Goal: Task Accomplishment & Management: Use online tool/utility

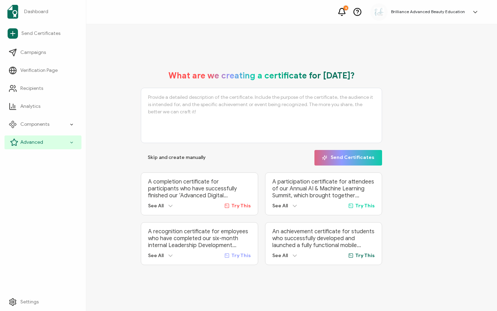
click at [25, 140] on span "Advanced" at bounding box center [31, 142] width 23 height 7
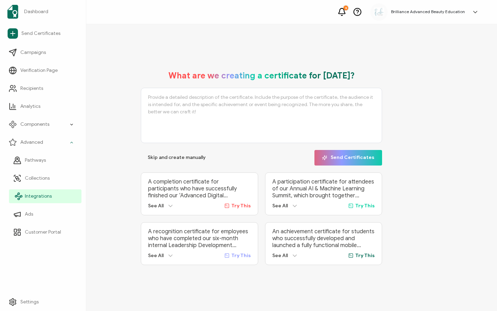
click at [32, 193] on span "Integrations" at bounding box center [38, 196] width 27 height 7
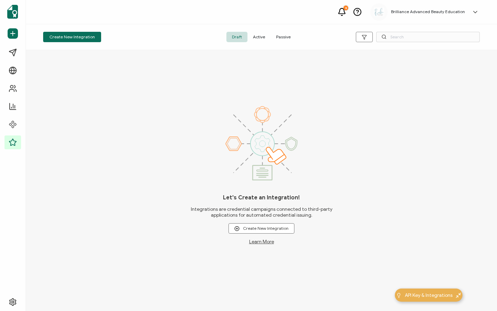
click at [260, 35] on span "Active" at bounding box center [258, 37] width 23 height 10
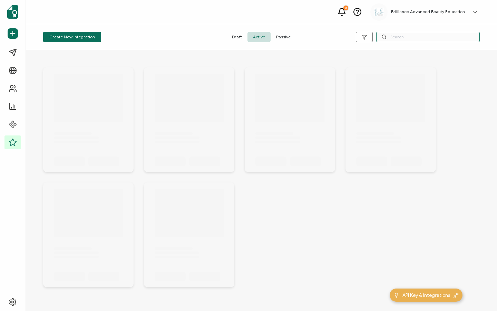
click at [402, 35] on input "text" at bounding box center [428, 37] width 104 height 10
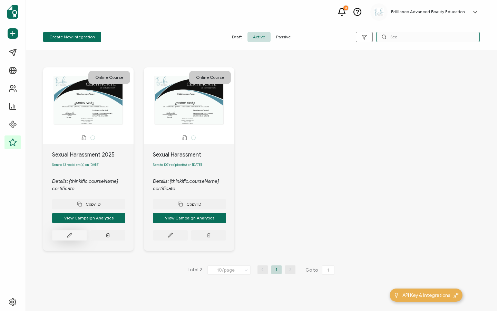
type input "Sex"
click at [67, 233] on button at bounding box center [69, 235] width 35 height 10
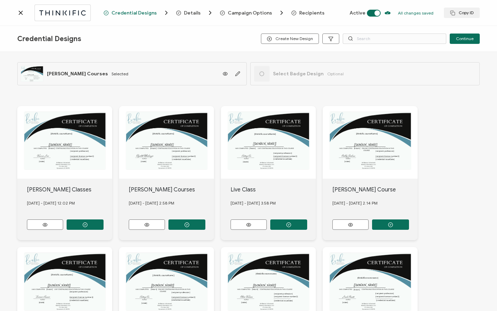
click at [307, 13] on span "Recipients" at bounding box center [311, 12] width 25 height 5
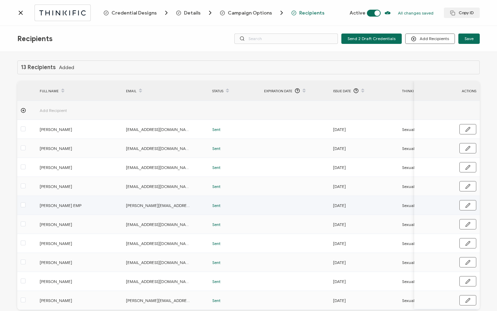
scroll to position [35, 0]
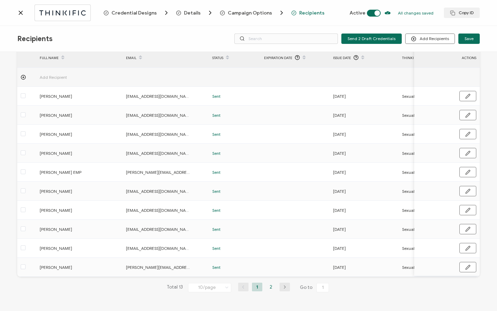
click at [270, 287] on li "2" at bounding box center [271, 286] width 10 height 9
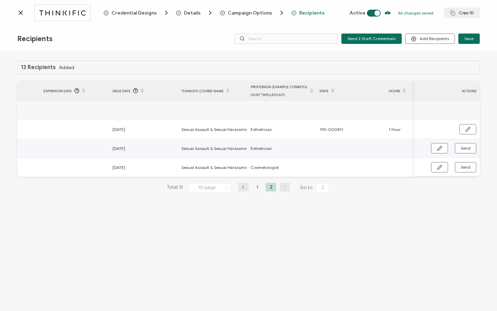
scroll to position [0, 307]
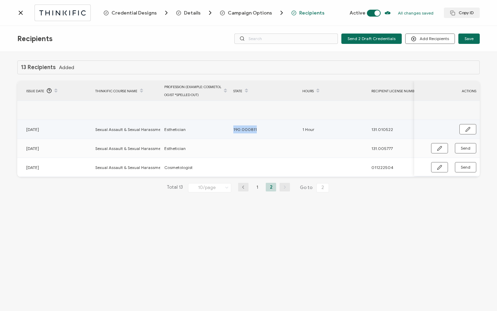
drag, startPoint x: 232, startPoint y: 130, endPoint x: 266, endPoint y: 130, distance: 34.5
click at [266, 130] on div "190.000811" at bounding box center [264, 129] width 68 height 8
copy span "190.000811"
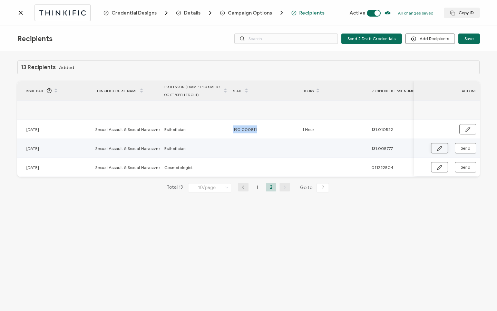
click at [434, 147] on button "button" at bounding box center [439, 148] width 17 height 10
click at [241, 151] on input "text" at bounding box center [263, 148] width 60 height 11
paste input "190.000811"
type input "190.000811"
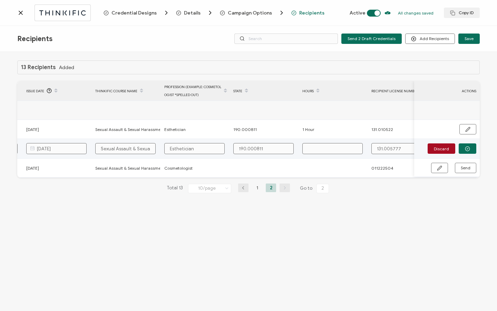
type input "190.000811"
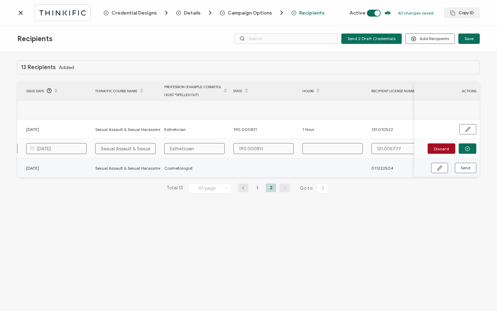
type input "190.000811"
click at [322, 146] on input "text" at bounding box center [332, 148] width 60 height 11
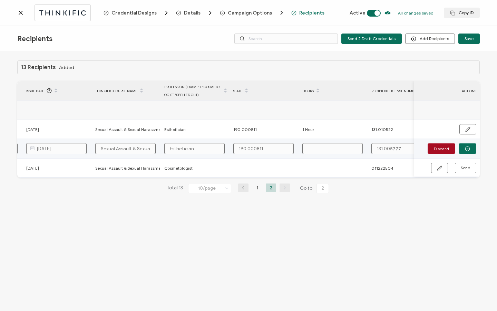
type input "1"
type input "1 H"
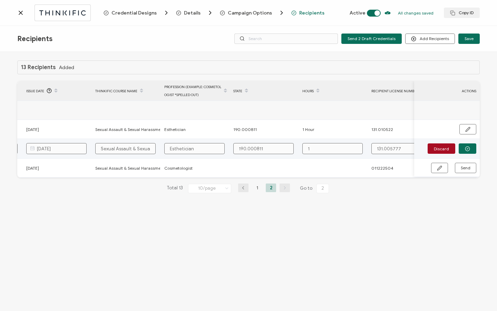
type input "1 H"
type input "1 Ho"
type input "1 Hou"
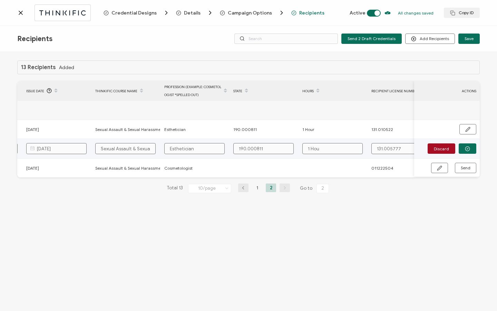
type input "1 Hour"
click at [469, 147] on icon "button" at bounding box center [467, 148] width 5 height 5
click at [442, 148] on span "Send" at bounding box center [439, 148] width 5 height 5
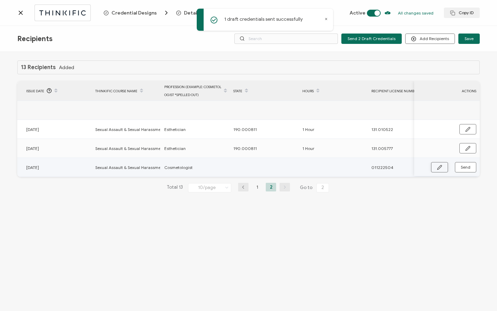
click at [440, 168] on icon "button" at bounding box center [439, 167] width 5 height 5
click at [276, 170] on input "text" at bounding box center [263, 167] width 60 height 11
paste input "190.000811"
type input "190.000811"
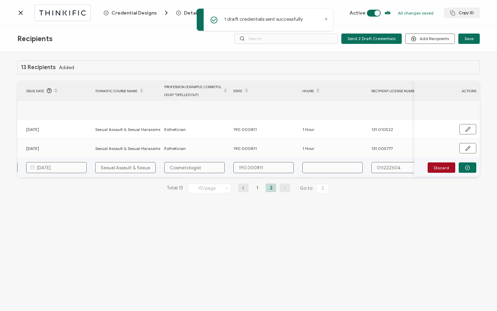
type input "190.000811"
click at [335, 168] on input "text" at bounding box center [332, 167] width 60 height 11
type input "1"
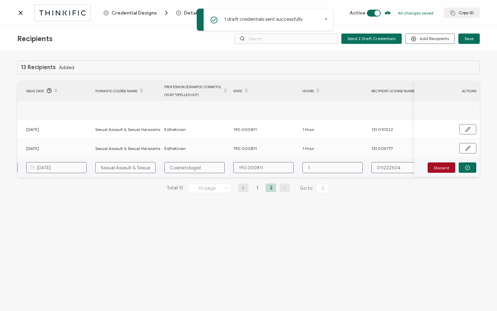
type input "1"
type input "1 h"
type input "1 ho"
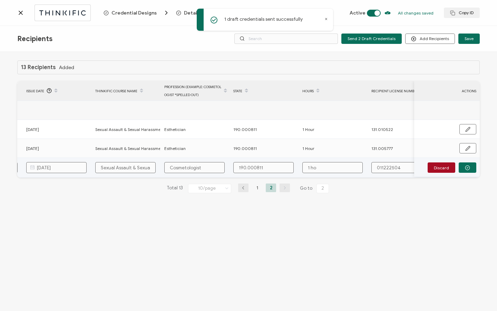
type input "1 hou"
type input "1 hour"
click at [313, 168] on input "1 hour" at bounding box center [332, 167] width 60 height 11
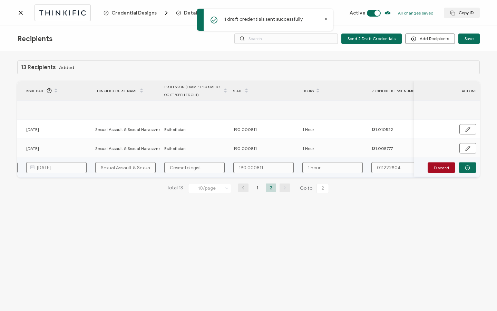
type input "1 our"
type input "1 Hour"
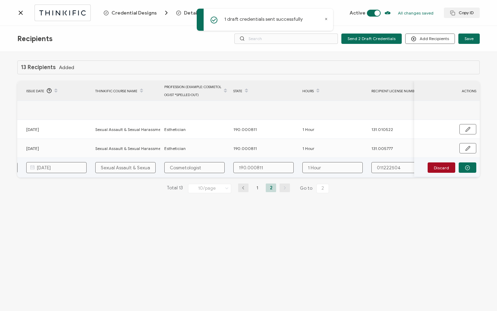
click at [384, 170] on input "011222504" at bounding box center [401, 167] width 60 height 11
type input "011.222504"
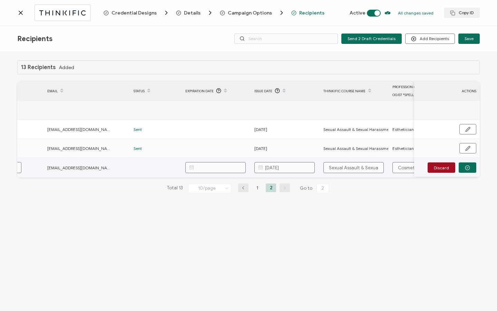
scroll to position [0, 0]
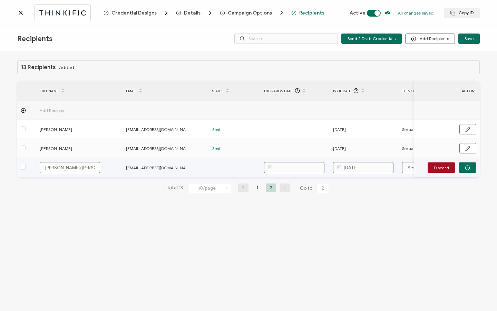
type input "011.222504"
click at [76, 168] on input "[PERSON_NAME]/[PERSON_NAME]" at bounding box center [70, 167] width 60 height 11
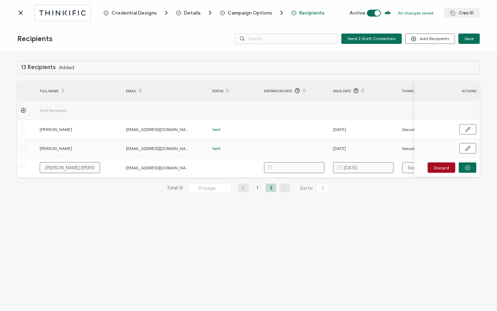
type input "[PERSON_NAME]/[PERSON_NAME]"
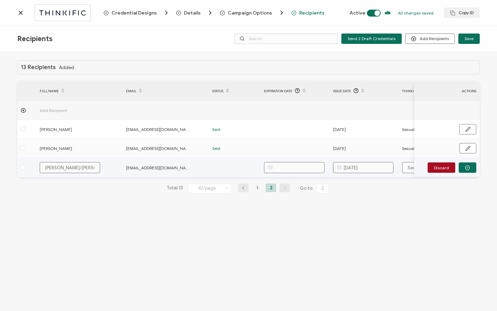
click at [48, 168] on input "[PERSON_NAME]/[PERSON_NAME]" at bounding box center [70, 167] width 60 height 11
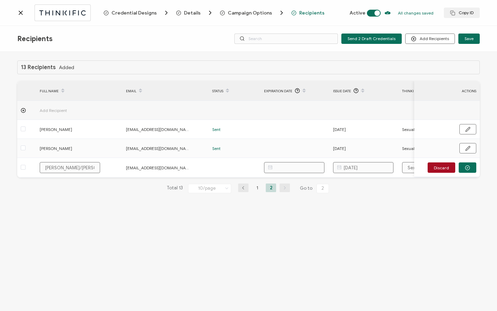
type input "[PERSON_NAME]/[PERSON_NAME]"
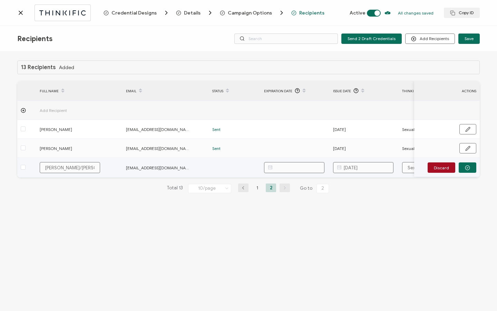
click at [62, 167] on input "[PERSON_NAME]/[PERSON_NAME]" at bounding box center [70, 167] width 60 height 11
type input "[PERSON_NAME]/[PERSON_NAME]"
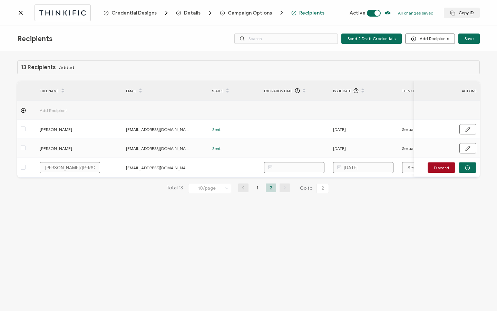
type input "[PERSON_NAME]/[PERSON_NAME]"
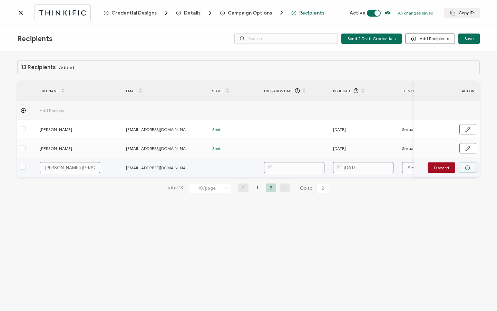
type input "[PERSON_NAME]/[PERSON_NAME]"
click at [471, 169] on button "button" at bounding box center [468, 167] width 18 height 10
click at [471, 170] on button "Send" at bounding box center [465, 167] width 21 height 10
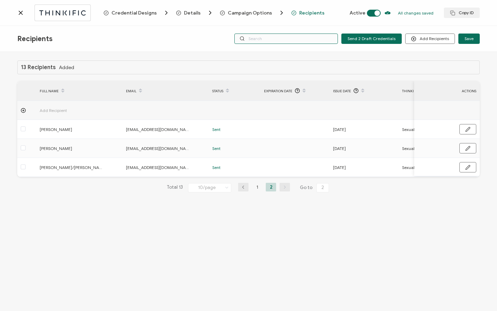
click at [259, 37] on input "text" at bounding box center [286, 38] width 104 height 10
click at [21, 14] on icon at bounding box center [20, 12] width 7 height 7
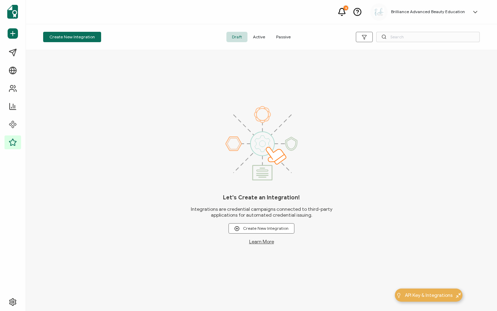
click at [261, 36] on span "Active" at bounding box center [258, 37] width 23 height 10
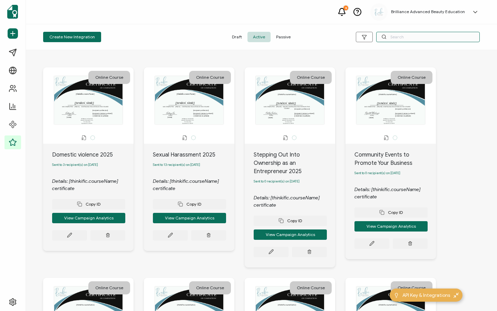
click at [411, 35] on input "text" at bounding box center [428, 37] width 104 height 10
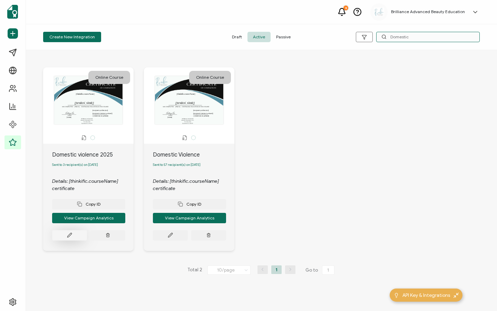
type input "Domestic"
click at [72, 238] on button at bounding box center [69, 235] width 35 height 10
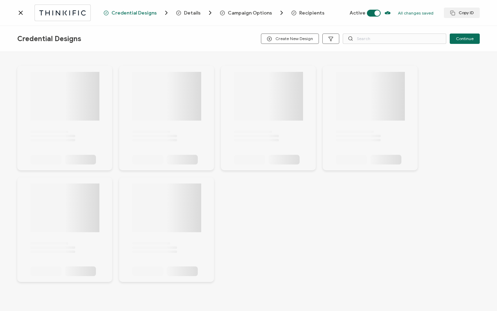
click at [299, 10] on span "Recipients" at bounding box center [311, 12] width 25 height 5
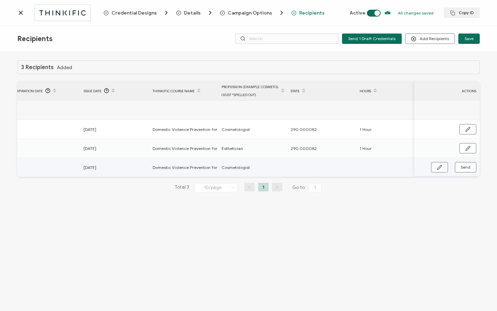
scroll to position [0, 329]
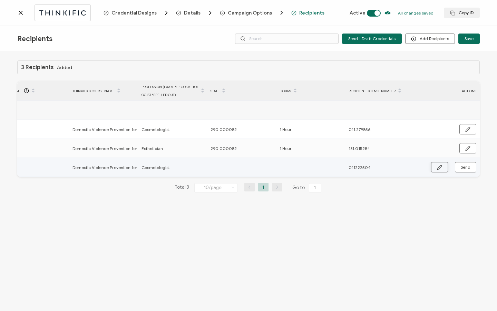
click at [437, 163] on button "button" at bounding box center [439, 167] width 17 height 10
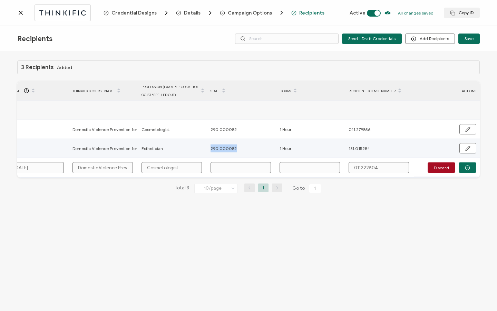
drag, startPoint x: 234, startPoint y: 148, endPoint x: 206, endPoint y: 148, distance: 28.0
click at [206, 148] on tr "[PERSON_NAME] [PERSON_NAME][EMAIL_ADDRESS][DOMAIN_NAME] Sent [DATE] Domestic Vi…" at bounding box center [84, 148] width 792 height 19
copy tr "290.000082"
click at [229, 169] on input "text" at bounding box center [240, 167] width 60 height 11
paste input "290.000082"
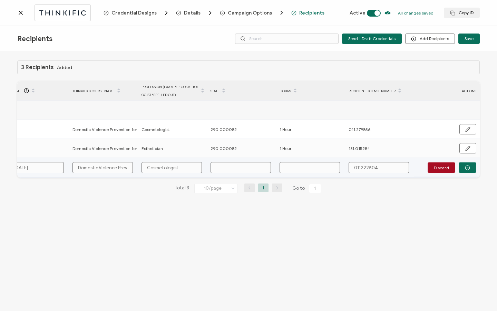
type input "290.000082"
click at [307, 169] on input "text" at bounding box center [309, 167] width 60 height 11
type input "1"
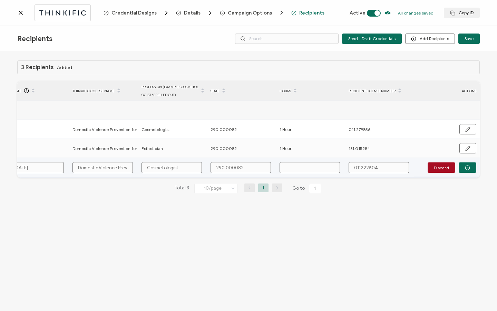
type input "1"
type input "1 H"
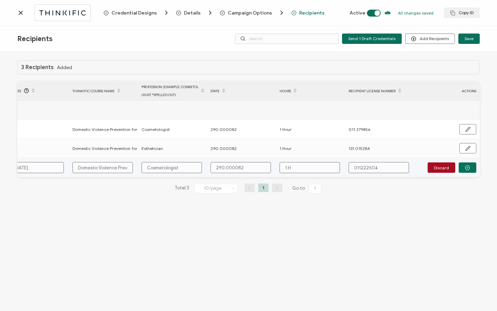
type input "1 Ho"
type input "1 Hou"
type input "1 Hour"
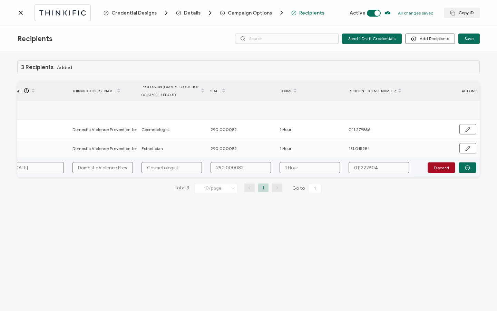
type input "1 Hour"
click at [361, 169] on input "011222504" at bounding box center [378, 167] width 60 height 11
type input "011.222504"
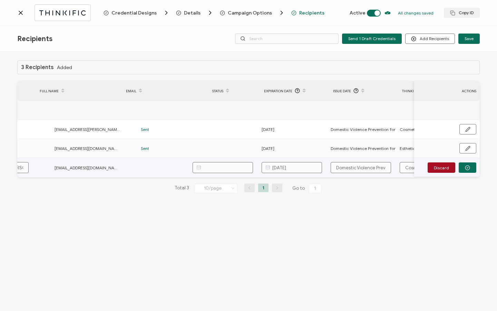
scroll to position [0, 0]
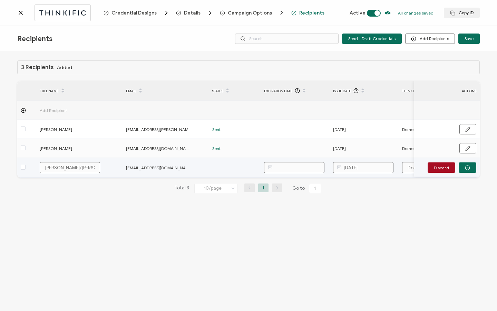
type input "011.222504"
click at [76, 168] on input "[PERSON_NAME]/[PERSON_NAME]" at bounding box center [70, 167] width 60 height 11
type input "[PERSON_NAME]/[PERSON_NAME]"
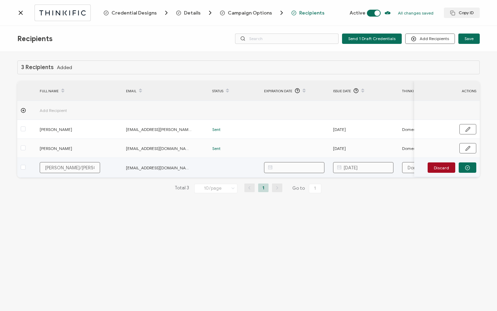
type input "[PERSON_NAME]/[PERSON_NAME]"
click at [61, 168] on input "[PERSON_NAME]/[PERSON_NAME]" at bounding box center [70, 167] width 60 height 11
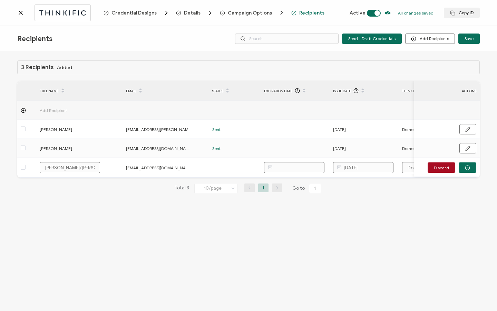
type input "[PERSON_NAME]/[PERSON_NAME]"
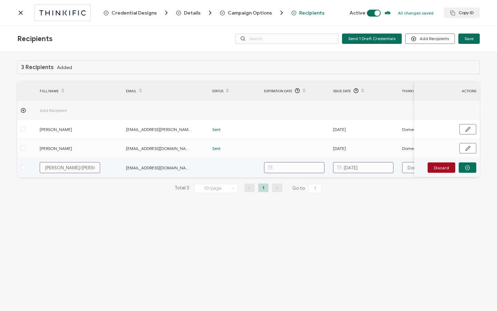
click at [47, 168] on input "[PERSON_NAME]/[PERSON_NAME]" at bounding box center [70, 167] width 60 height 11
type input "[PERSON_NAME]/[PERSON_NAME]"
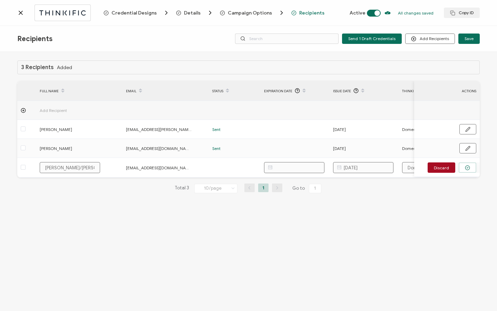
type input "[PERSON_NAME]/[PERSON_NAME]"
click at [465, 170] on button "button" at bounding box center [468, 167] width 18 height 10
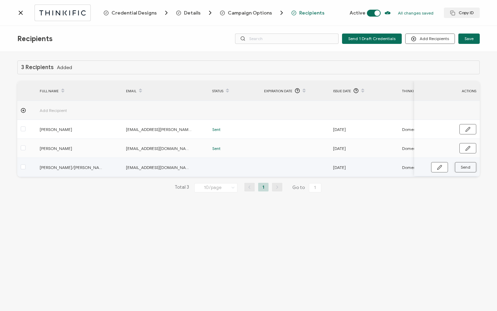
click at [465, 170] on button "Send" at bounding box center [465, 167] width 21 height 10
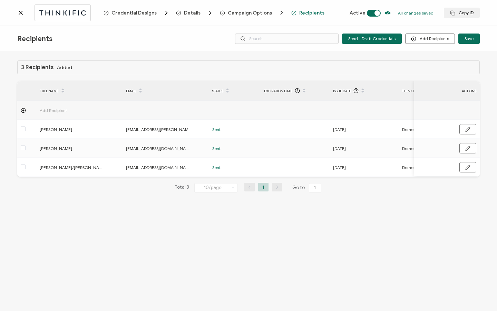
click at [22, 14] on icon at bounding box center [20, 12] width 7 height 7
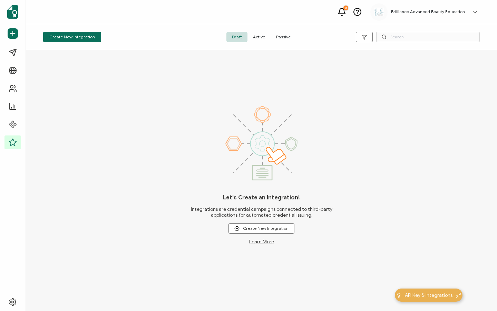
click at [259, 38] on span "Active" at bounding box center [258, 37] width 23 height 10
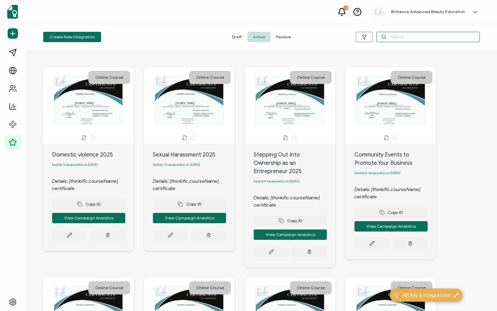
click at [392, 38] on input "text" at bounding box center [428, 37] width 104 height 10
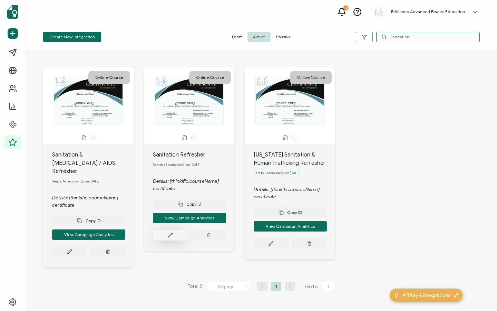
type input "Sanitation"
click at [87, 246] on button at bounding box center [69, 251] width 35 height 10
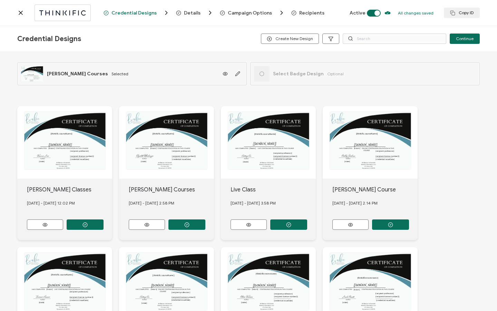
click at [310, 9] on div "Credential Designs Details Campaign Options Recipients Active All changes saved…" at bounding box center [248, 13] width 497 height 26
click at [307, 12] on span "Recipients" at bounding box center [311, 12] width 25 height 5
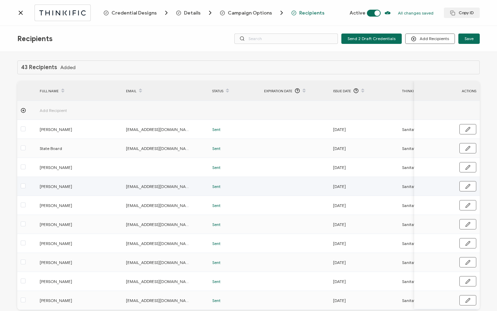
scroll to position [35, 0]
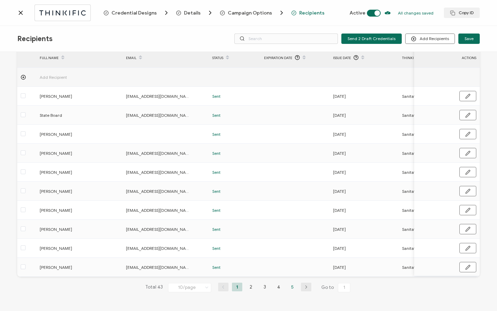
click at [293, 286] on li "5" at bounding box center [292, 286] width 10 height 9
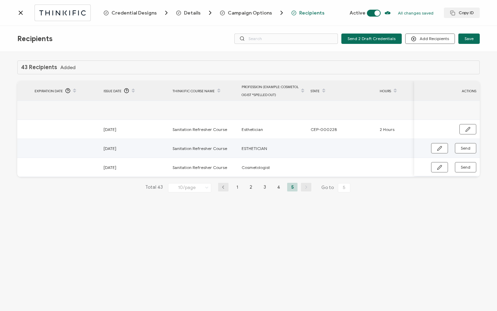
scroll to position [0, 230]
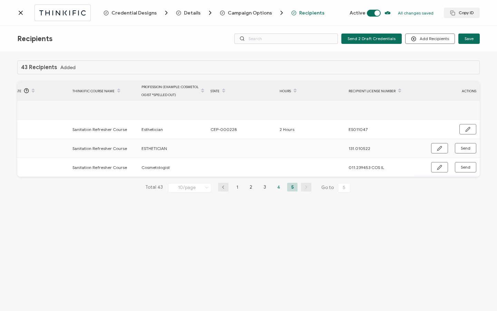
click at [279, 187] on li "4" at bounding box center [278, 187] width 10 height 9
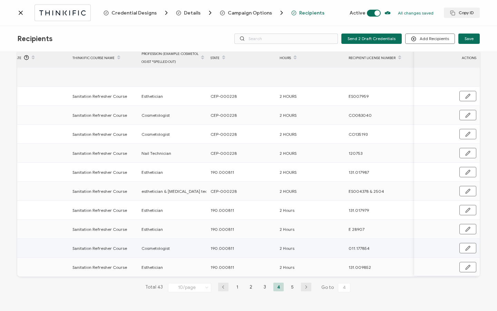
drag, startPoint x: 207, startPoint y: 246, endPoint x: 239, endPoint y: 246, distance: 32.1
click at [239, 246] on div "190.000811" at bounding box center [241, 248] width 68 height 8
copy span "190.000811"
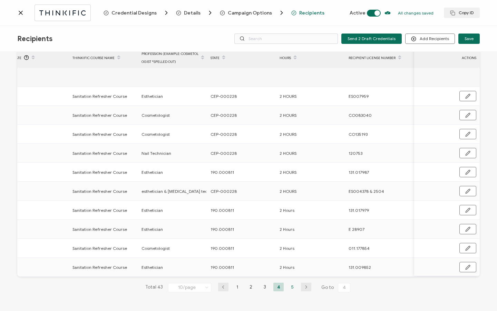
click at [290, 287] on li "5" at bounding box center [292, 286] width 10 height 9
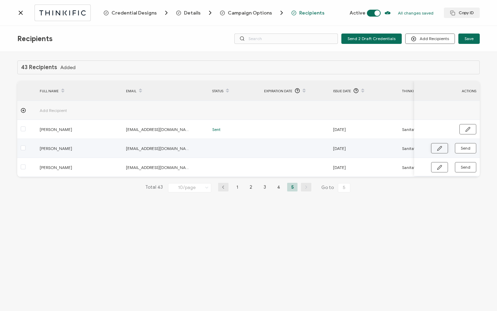
click at [440, 147] on icon "button" at bounding box center [439, 148] width 5 height 5
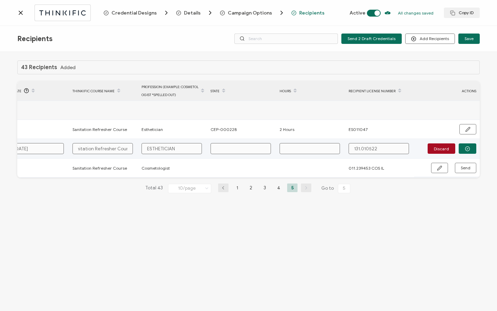
click at [240, 151] on input "text" at bounding box center [240, 148] width 60 height 11
paste input "190.000811"
type input "190.000811"
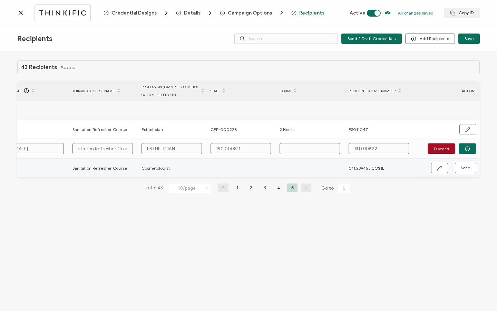
type input "190.000811"
click at [311, 145] on input "text" at bounding box center [309, 148] width 60 height 11
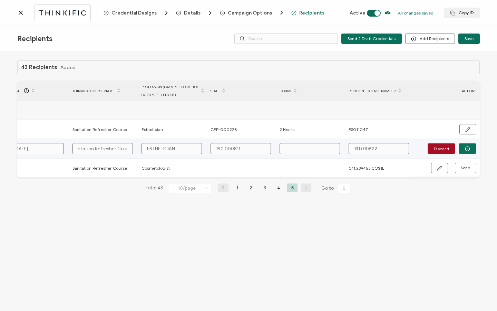
type input "2"
type input "2 H"
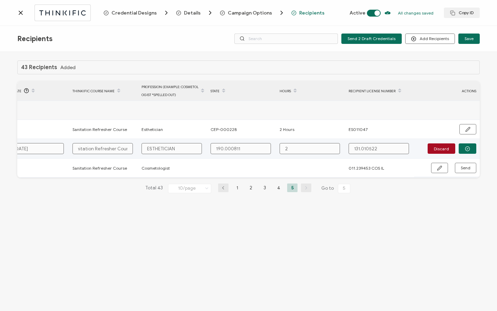
type input "2 H"
type input "2 Ho"
type input "2 Hou"
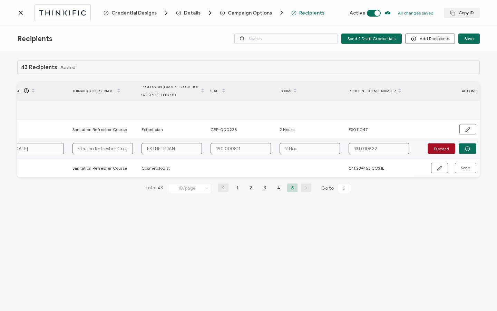
type input "2 Hour"
type input "2 Hours"
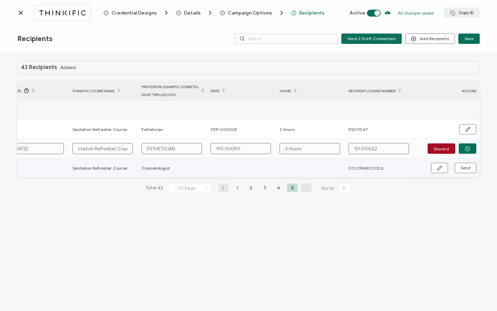
type input "2 Hours"
click at [233, 166] on td at bounding box center [241, 167] width 69 height 19
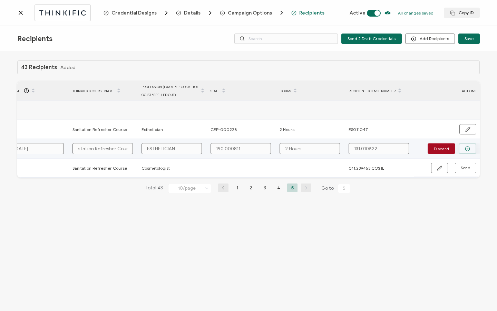
click at [475, 148] on button "button" at bounding box center [468, 148] width 18 height 10
click at [442, 148] on span "Send" at bounding box center [439, 148] width 5 height 5
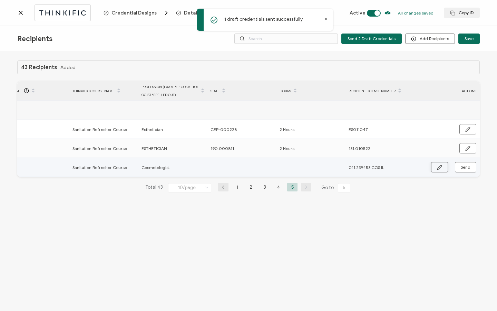
click at [439, 167] on icon "button" at bounding box center [439, 167] width 5 height 5
click at [236, 168] on input "text" at bounding box center [240, 167] width 60 height 11
paste input "190.000811"
type input "190.000811"
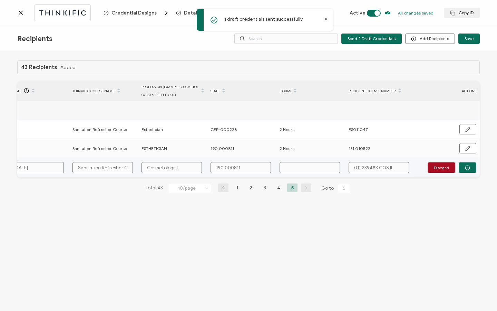
type input "190.000811"
click at [298, 164] on input "text" at bounding box center [309, 167] width 60 height 11
type input "2"
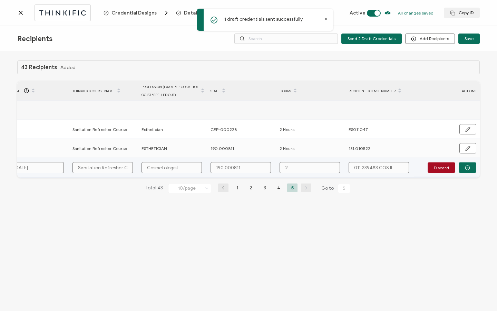
type input "2"
type input "2 H"
type input "2 Ho"
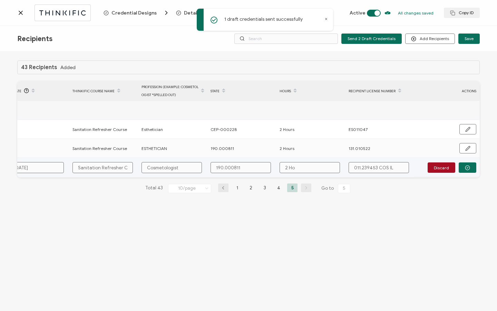
type input "2 Hou"
type input "2 Hour"
type input "2 Hours"
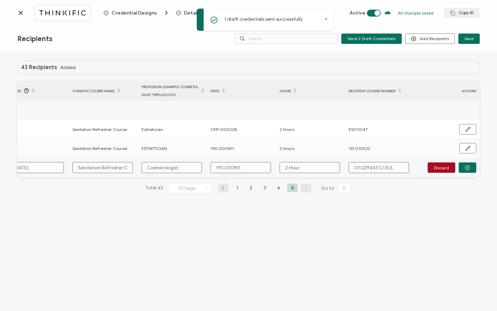
type input "2 Hours"
drag, startPoint x: 377, startPoint y: 167, endPoint x: 412, endPoint y: 167, distance: 34.2
click at [412, 167] on div "011.239453 COS IL" at bounding box center [379, 167] width 68 height 11
type input "011.239453"
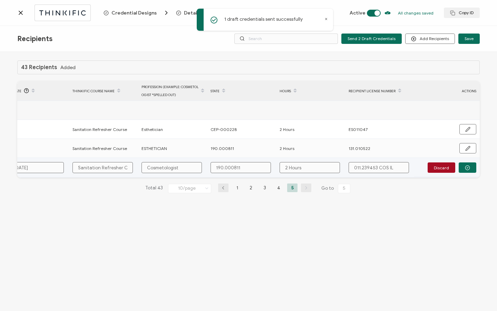
type input "011.239453"
click at [466, 168] on icon "button" at bounding box center [467, 167] width 5 height 5
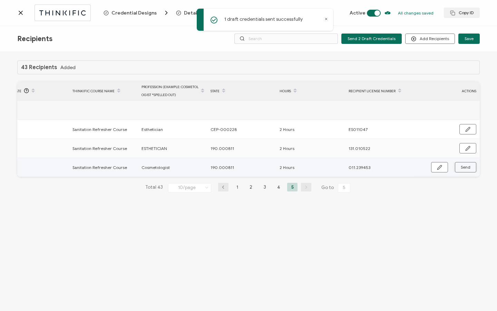
click at [442, 168] on span "Send" at bounding box center [439, 167] width 5 height 5
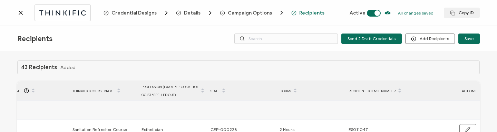
click at [22, 13] on icon at bounding box center [20, 12] width 7 height 7
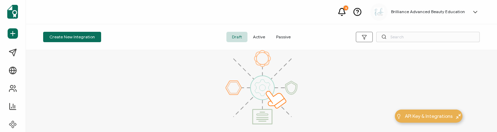
click at [256, 37] on span "Active" at bounding box center [258, 37] width 23 height 10
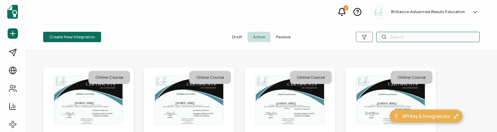
click at [405, 39] on input "text" at bounding box center [428, 37] width 104 height 10
type input "Oppo"
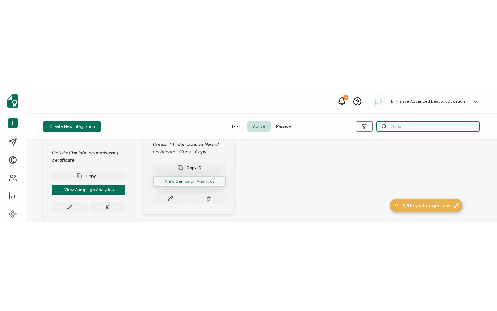
scroll to position [126, 0]
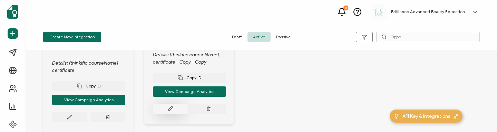
click at [72, 114] on icon at bounding box center [69, 116] width 5 height 5
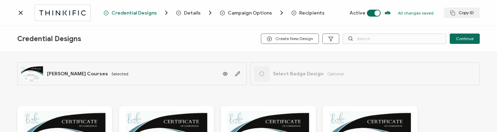
click at [306, 11] on span "Recipients" at bounding box center [311, 12] width 25 height 5
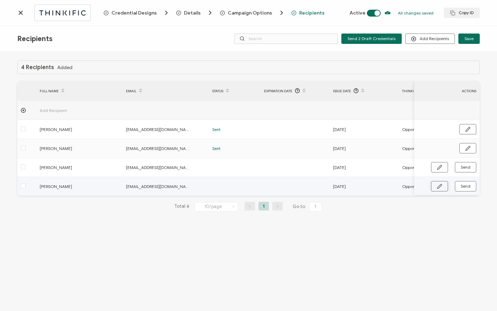
click at [442, 187] on icon "button" at bounding box center [439, 186] width 5 height 5
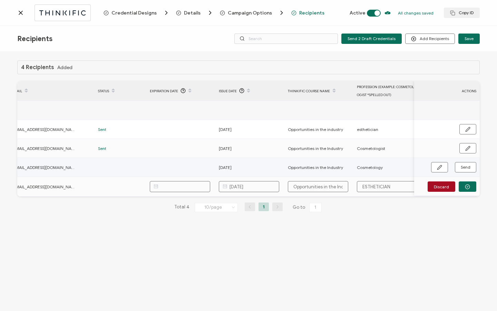
scroll to position [0, 329]
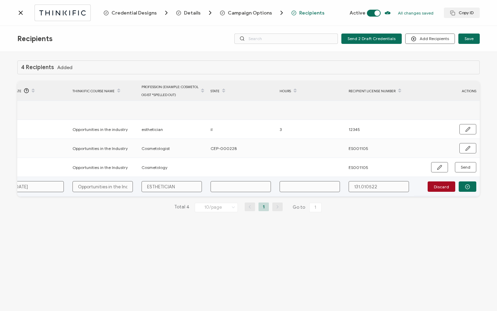
click at [241, 186] on input "text" at bounding box center [240, 186] width 60 height 11
paste input "190.000811"
type input "190.000811"
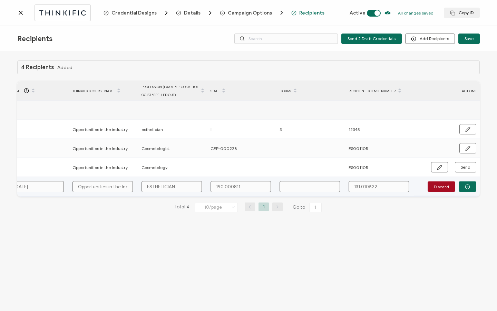
click at [314, 188] on input "text" at bounding box center [309, 186] width 60 height 11
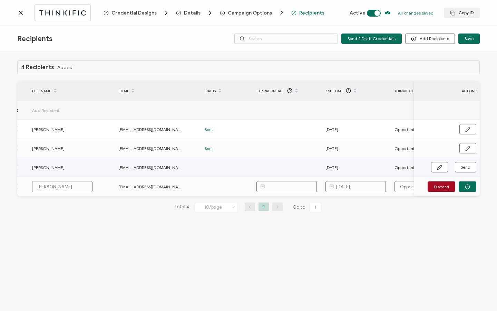
scroll to position [0, 46]
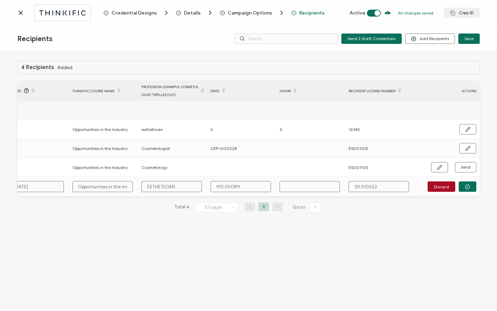
type input "2"
type input "2 H"
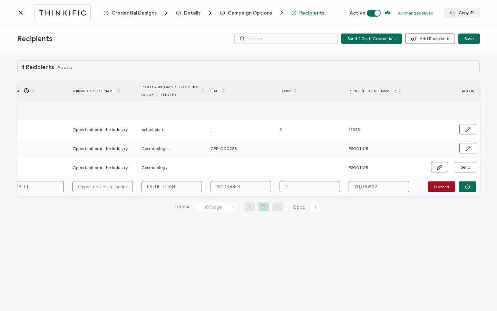
type input "2 H"
type input "2 Ho"
type input "2 Hou"
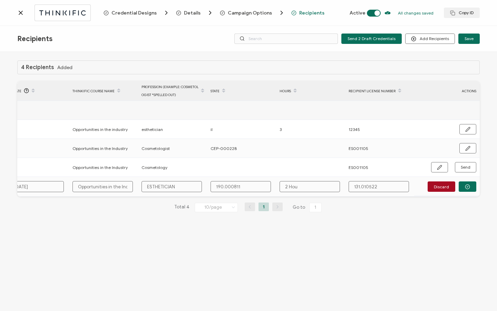
type input "2 Hour"
type input "2 Hours"
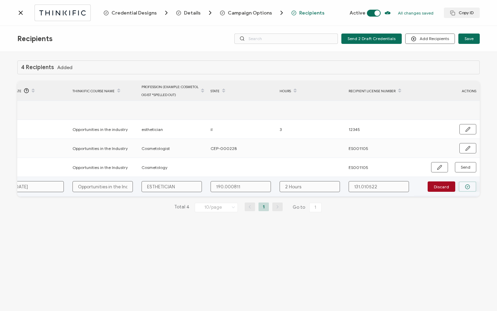
click at [472, 188] on button "button" at bounding box center [468, 186] width 18 height 10
click at [472, 188] on button "Send" at bounding box center [465, 186] width 21 height 10
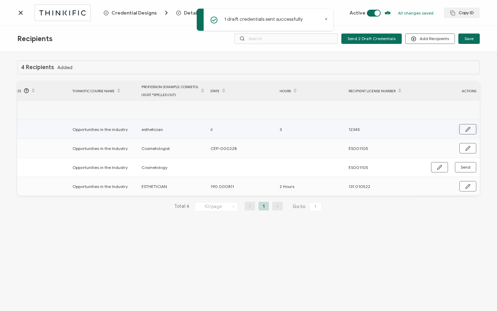
click at [466, 127] on icon "button" at bounding box center [467, 129] width 5 height 5
click at [324, 133] on input "3" at bounding box center [309, 129] width 60 height 11
type input "2"
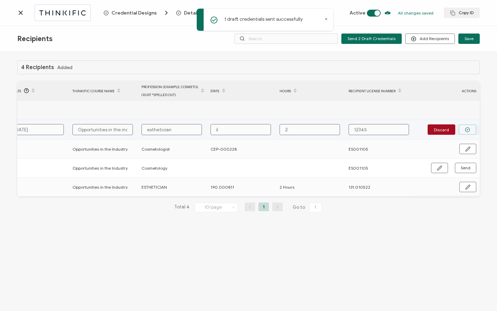
click at [472, 129] on button "button" at bounding box center [468, 129] width 18 height 10
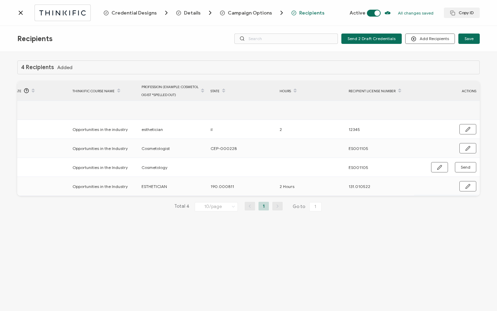
click at [172, 58] on div "4 Recipients Added FULL NAME EMAIL Status Expiration Date Issue Date Thinkific …" at bounding box center [248, 182] width 497 height 260
click at [19, 17] on div at bounding box center [60, 12] width 86 height 16
click at [20, 14] on icon at bounding box center [20, 12] width 7 height 7
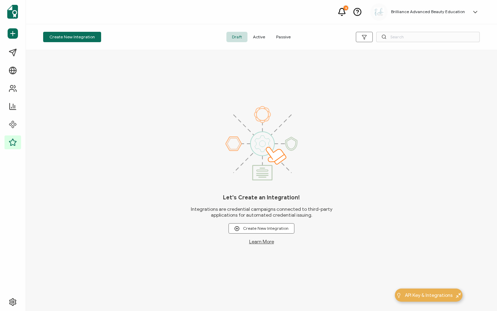
click at [258, 39] on span "Active" at bounding box center [258, 37] width 23 height 10
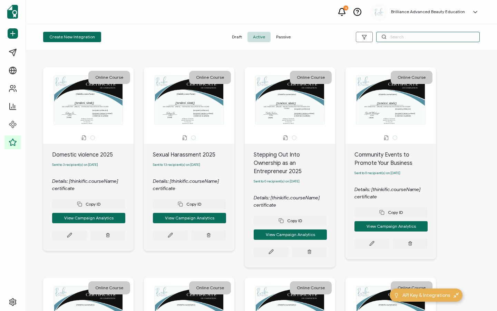
click at [411, 38] on input "text" at bounding box center [428, 37] width 104 height 10
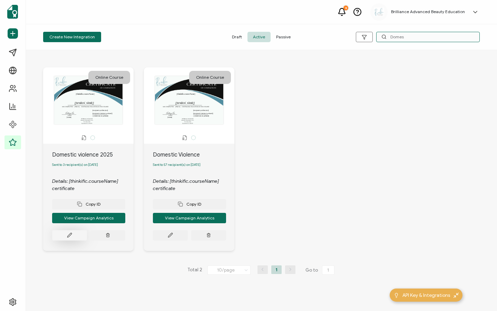
type input "Domes"
click at [64, 240] on button at bounding box center [69, 235] width 35 height 10
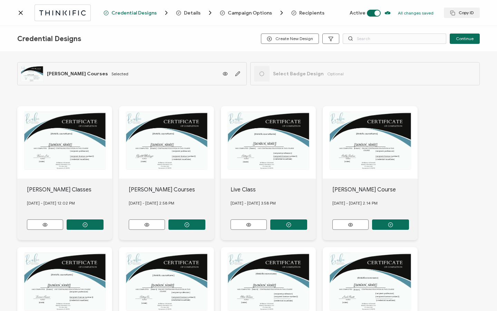
click at [328, 60] on div "This box will change accordingly to the corresponding values in the recipient l…" at bounding box center [248, 72] width 462 height 40
click at [299, 12] on span "Recipients" at bounding box center [311, 12] width 25 height 5
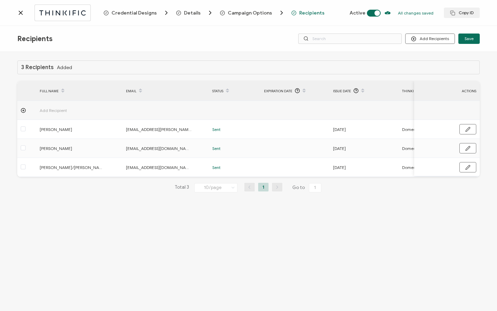
click at [20, 12] on icon at bounding box center [20, 12] width 7 height 7
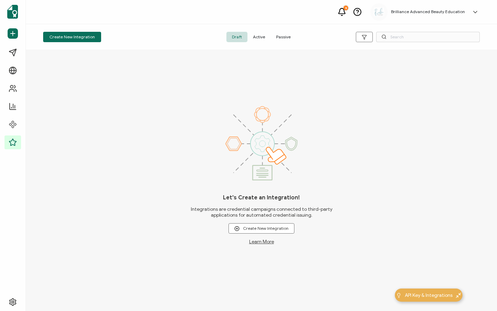
click at [253, 38] on span "Active" at bounding box center [258, 37] width 23 height 10
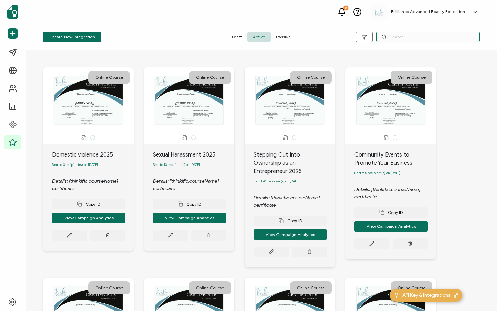
click at [392, 38] on input "text" at bounding box center [428, 37] width 104 height 10
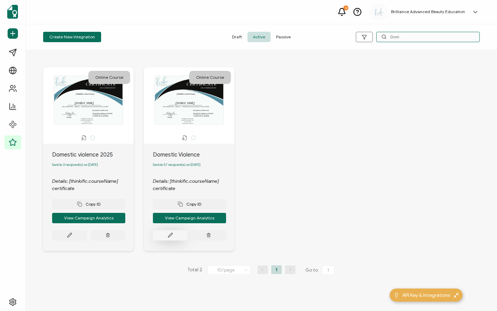
type input "Dom"
click at [72, 237] on icon at bounding box center [69, 234] width 5 height 5
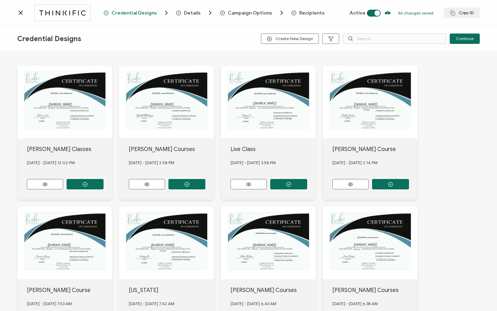
click at [307, 11] on span "Recipients" at bounding box center [311, 12] width 25 height 5
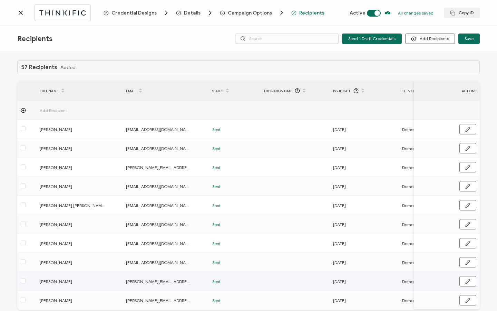
scroll to position [35, 0]
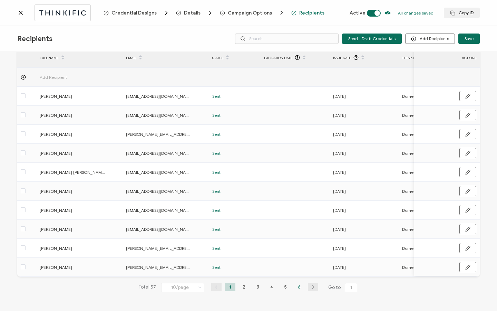
click at [298, 287] on li "6" at bounding box center [299, 286] width 10 height 9
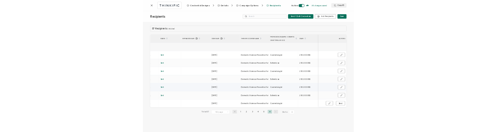
scroll to position [0, 329]
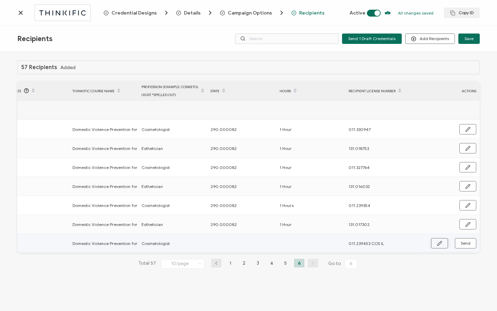
click at [440, 245] on icon "button" at bounding box center [439, 242] width 5 height 5
drag, startPoint x: 211, startPoint y: 223, endPoint x: 238, endPoint y: 224, distance: 26.6
click at [238, 224] on div "290.000082" at bounding box center [241, 224] width 68 height 8
drag, startPoint x: 237, startPoint y: 224, endPoint x: 207, endPoint y: 223, distance: 29.7
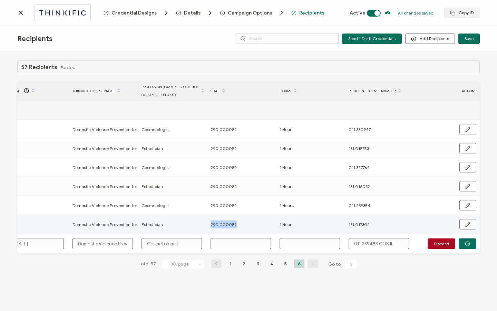
click at [207, 223] on div "290.000082" at bounding box center [241, 224] width 68 height 8
copy span "290.000082"
click at [220, 242] on input "text" at bounding box center [240, 243] width 60 height 11
paste input "290.000082"
type input "290.000082"
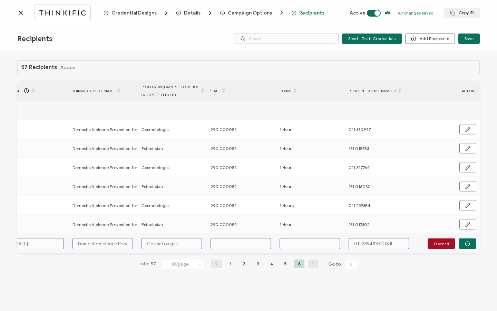
type input "290.000082"
click at [297, 243] on input "text" at bounding box center [309, 243] width 60 height 11
type input "1"
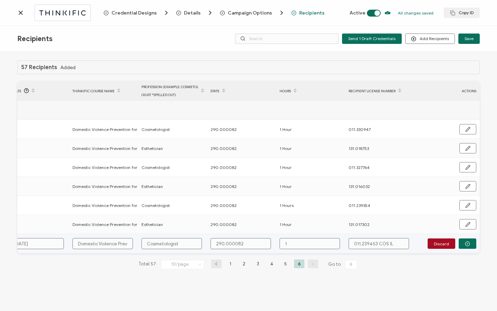
type input "1"
type input "1 H"
type input "1 Ho"
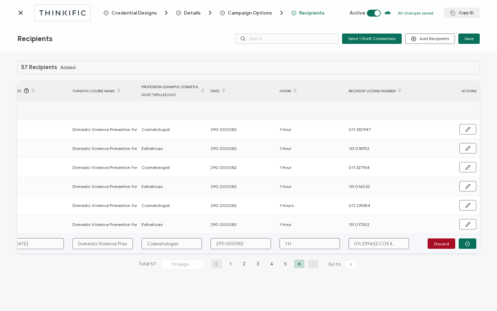
type input "1 Ho"
type input "1 Hou"
type input "1 Hour"
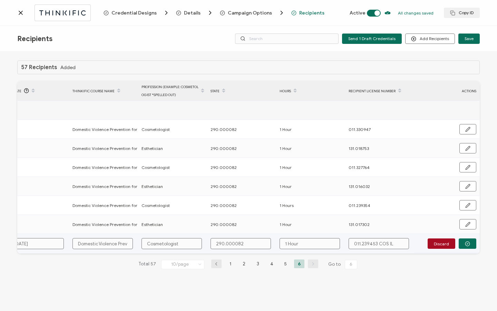
type input "1 Hour"
drag, startPoint x: 377, startPoint y: 242, endPoint x: 394, endPoint y: 242, distance: 16.6
click at [392, 242] on input "011.239453 COS IL" at bounding box center [378, 243] width 60 height 11
type input "011.239453"
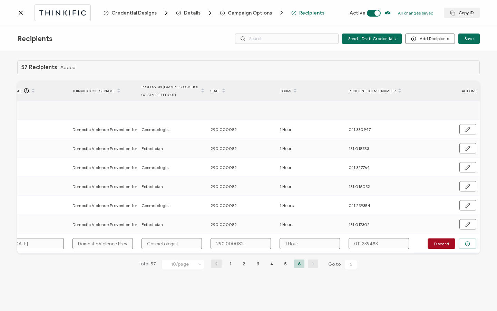
type input "011.239453"
click at [470, 245] on icon "button" at bounding box center [467, 243] width 5 height 5
click at [442, 245] on span "Send" at bounding box center [439, 242] width 5 height 5
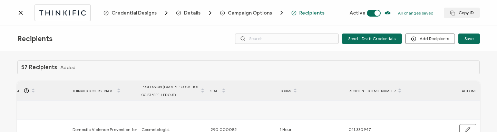
click at [21, 14] on icon at bounding box center [20, 12] width 7 height 7
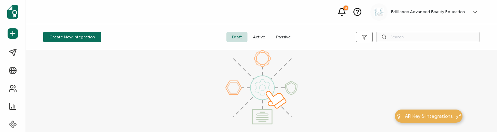
click at [260, 39] on span "Active" at bounding box center [258, 37] width 23 height 10
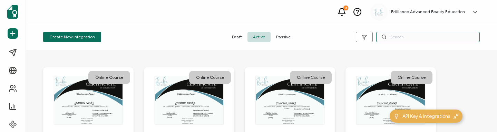
click at [392, 38] on input "text" at bounding box center [428, 37] width 104 height 10
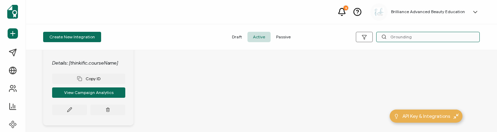
scroll to position [127, 0]
type input "Grounding"
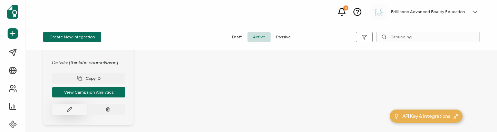
click at [67, 111] on icon at bounding box center [69, 109] width 5 height 5
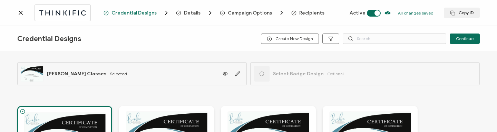
click at [302, 13] on span "Recipients" at bounding box center [311, 12] width 25 height 5
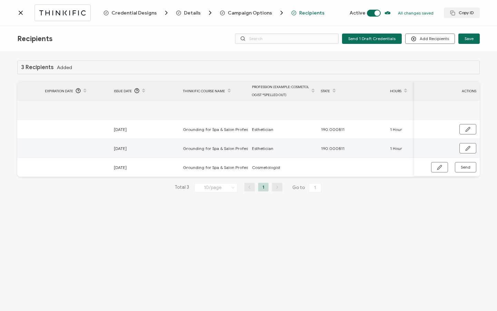
scroll to position [0, 329]
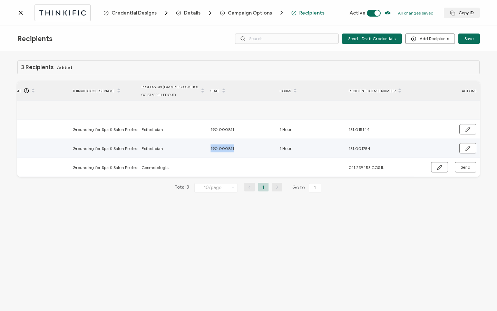
drag, startPoint x: 210, startPoint y: 148, endPoint x: 242, endPoint y: 148, distance: 31.4
click at [242, 148] on div "190.000811" at bounding box center [241, 148] width 68 height 8
copy span "190.000811"
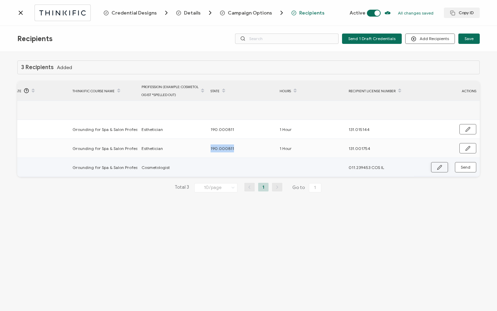
click at [436, 170] on button "button" at bounding box center [439, 167] width 17 height 10
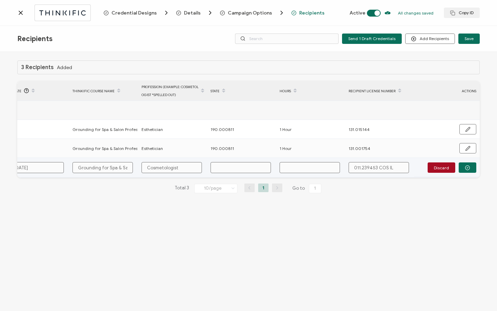
click at [221, 169] on input "text" at bounding box center [240, 167] width 60 height 11
paste input "190.000811"
type input "190.000811"
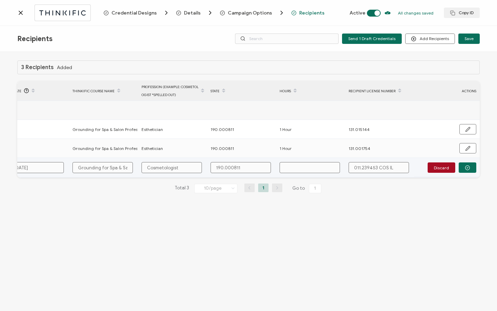
click at [299, 167] on input "text" at bounding box center [309, 167] width 60 height 11
type input "1"
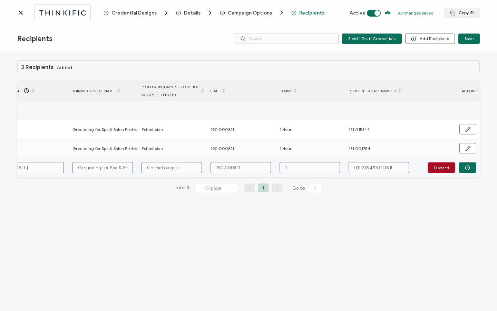
type input "1 H"
type input "1 Ho"
type input "1 Hou"
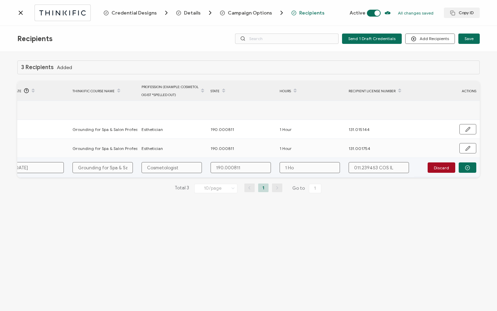
type input "1 Hou"
type input "1 Hour"
drag, startPoint x: 377, startPoint y: 168, endPoint x: 418, endPoint y: 168, distance: 41.4
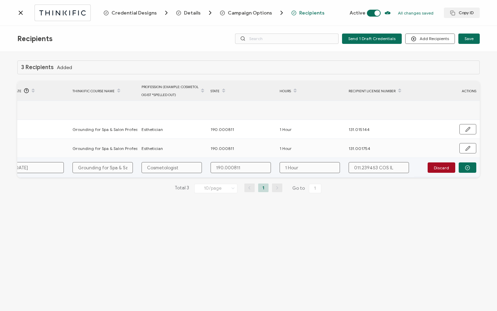
click at [397, 168] on input "011.239453 COS IL" at bounding box center [378, 167] width 60 height 11
type input "011.239453"
click at [470, 168] on icon "button" at bounding box center [467, 167] width 5 height 5
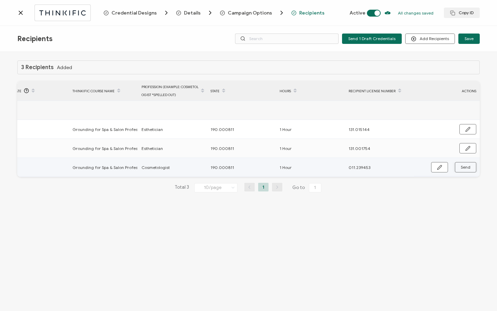
click at [442, 168] on span "Send" at bounding box center [439, 167] width 5 height 5
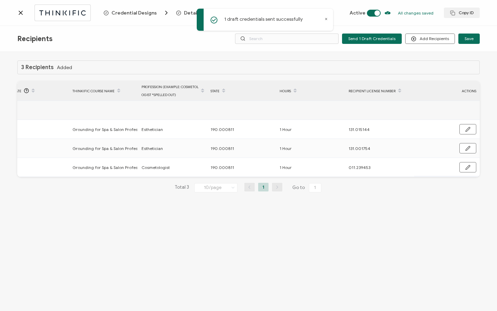
click at [24, 17] on div at bounding box center [60, 12] width 86 height 16
click at [22, 14] on icon at bounding box center [20, 12] width 3 height 3
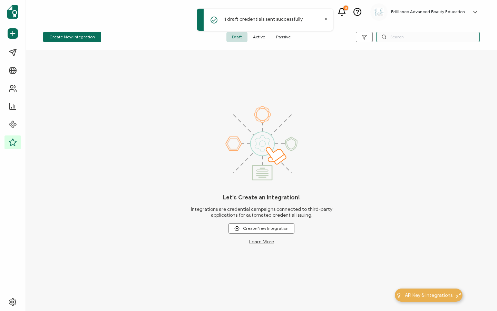
click at [401, 39] on input "text" at bounding box center [428, 37] width 104 height 10
type input "5 Star"
click at [258, 37] on span "Active" at bounding box center [258, 37] width 23 height 10
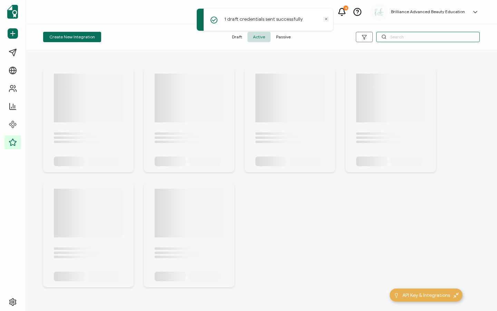
click at [403, 36] on input "text" at bounding box center [428, 37] width 104 height 10
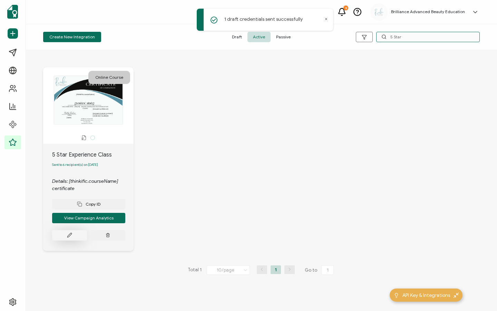
type input "5 Star"
click at [70, 240] on button at bounding box center [69, 235] width 35 height 10
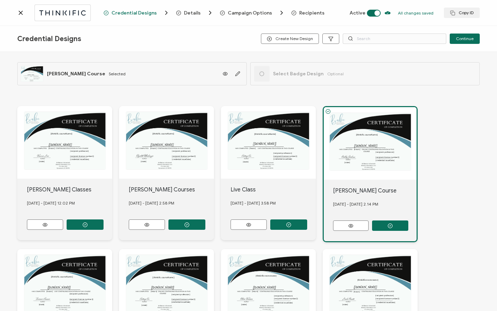
click at [304, 12] on span "Recipients" at bounding box center [311, 12] width 25 height 5
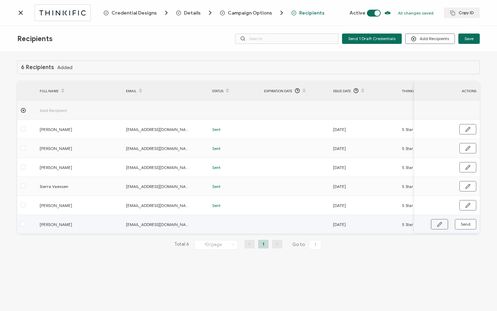
click at [435, 225] on button "button" at bounding box center [439, 224] width 17 height 10
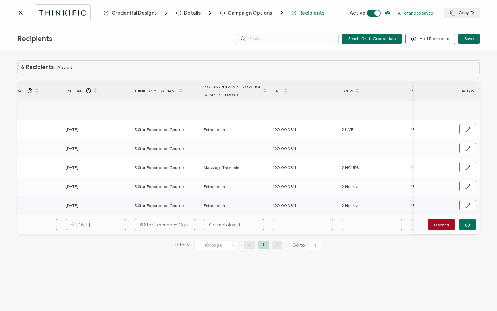
scroll to position [0, 270]
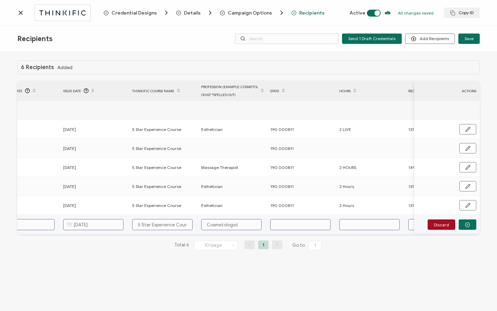
click at [296, 225] on input "text" at bounding box center [300, 224] width 60 height 11
paste input "190.000811"
type input "190.000811"
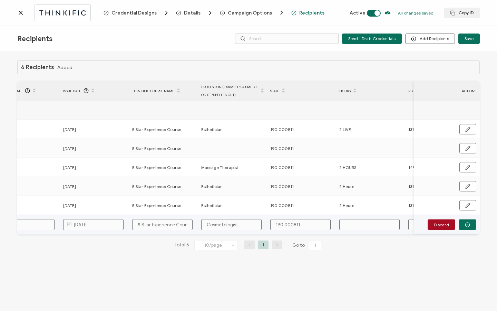
click at [362, 223] on input "text" at bounding box center [369, 224] width 60 height 11
type input "2"
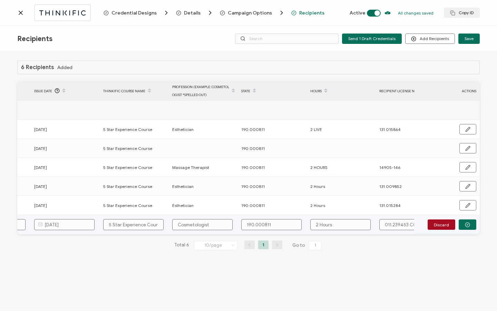
scroll to position [0, 329]
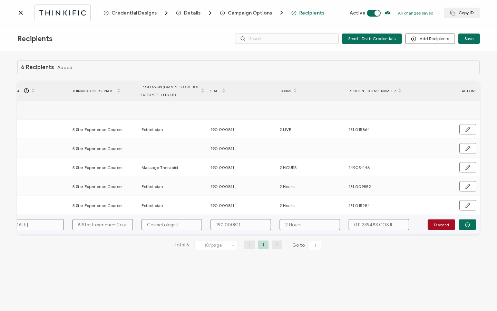
click at [371, 221] on input "011.239453 COS IL" at bounding box center [378, 224] width 60 height 11
drag, startPoint x: 376, startPoint y: 224, endPoint x: 402, endPoint y: 228, distance: 26.1
click at [402, 228] on input "011.239453 COS IL" at bounding box center [378, 224] width 60 height 11
click at [460, 225] on button "button" at bounding box center [468, 224] width 18 height 10
click at [442, 225] on span "Send" at bounding box center [439, 223] width 5 height 5
